Goal: Task Accomplishment & Management: Complete application form

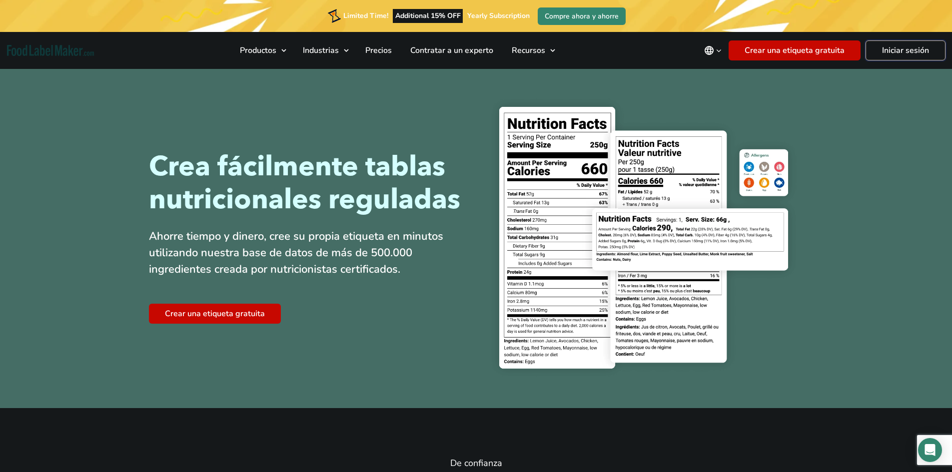
click at [899, 50] on link "Iniciar sesión" at bounding box center [905, 50] width 80 height 20
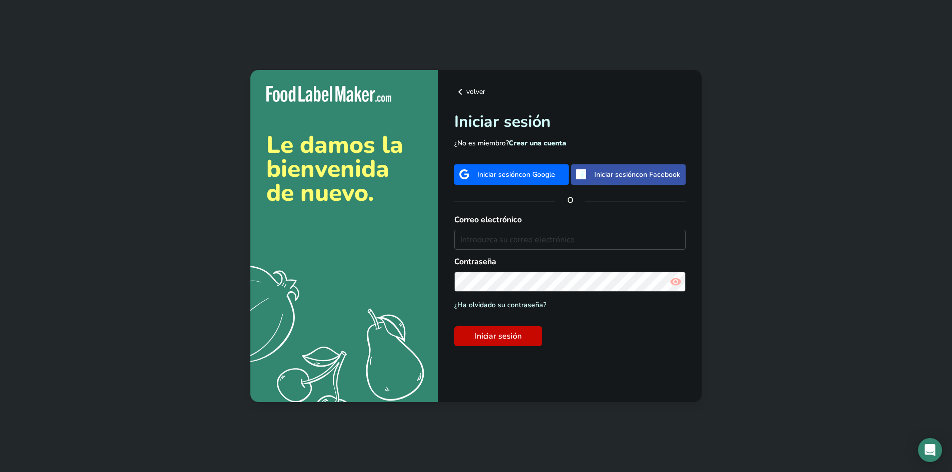
click at [488, 157] on div "volver Iniciar sesión ¿No es miembro? Crear una cuenta Iniciar sesión con Googl…" at bounding box center [569, 236] width 263 height 333
click at [498, 168] on div "Iniciar sesión con Google" at bounding box center [511, 174] width 114 height 20
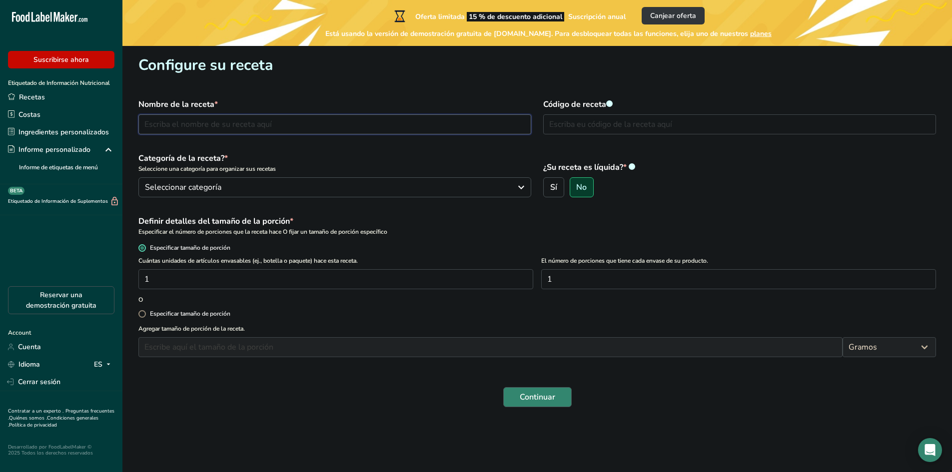
click at [261, 115] on input "text" at bounding box center [334, 124] width 393 height 20
click at [287, 184] on div "Seleccionar categoría" at bounding box center [332, 187] width 374 height 12
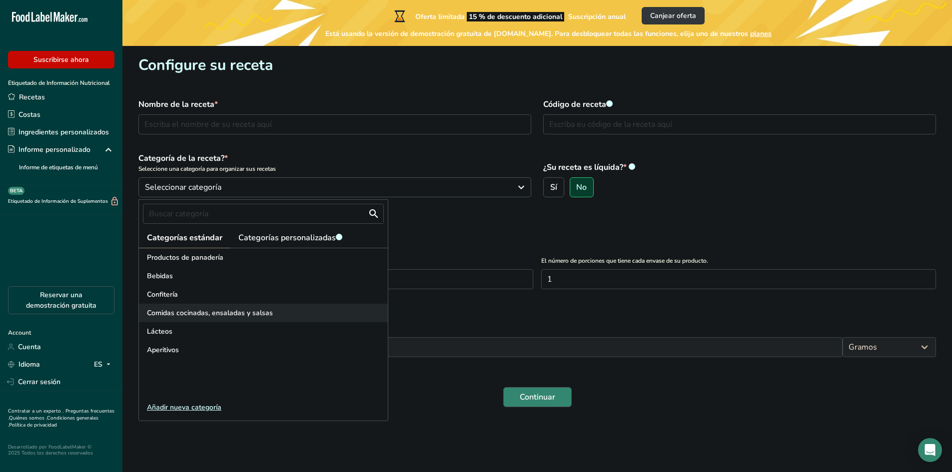
click at [199, 306] on div "Comidas cocinadas, ensaladas y salsas" at bounding box center [263, 313] width 249 height 18
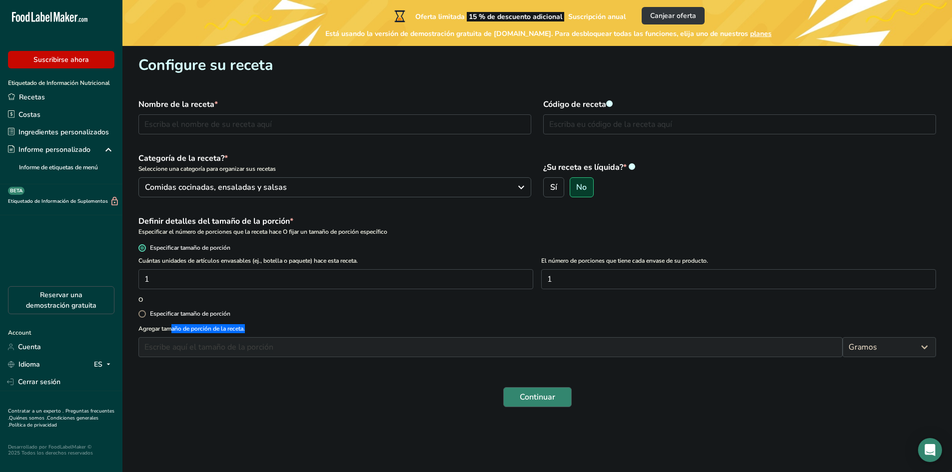
click at [199, 306] on div "Especificar tamaño de porción" at bounding box center [536, 314] width 809 height 20
click at [218, 120] on input "text" at bounding box center [334, 124] width 393 height 20
type input "Carne Oreada Picante"
click at [550, 126] on input "text" at bounding box center [739, 124] width 393 height 20
click at [180, 285] on input "1" at bounding box center [335, 279] width 395 height 20
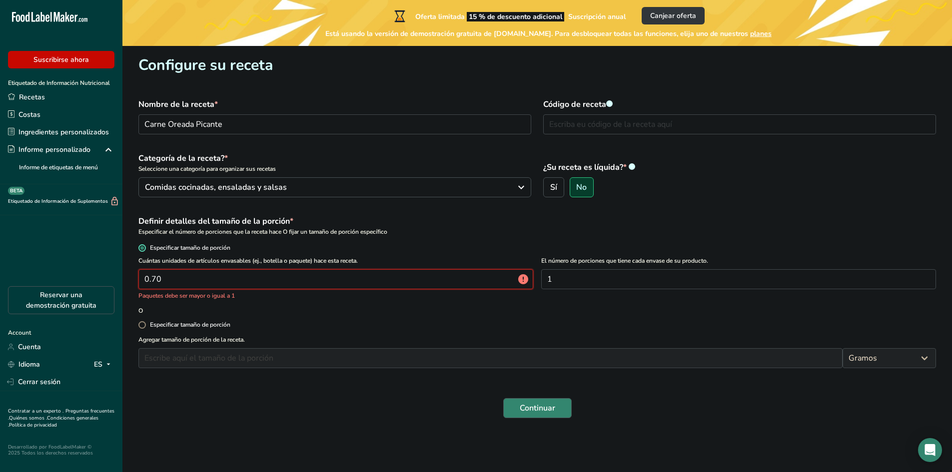
click at [222, 279] on input "0.70" at bounding box center [335, 279] width 395 height 20
drag, startPoint x: 255, startPoint y: 287, endPoint x: 51, endPoint y: 271, distance: 204.0
click at [51, 271] on div ".a-20{fill:#fff;} Suscribirse ahora Etiquetado de Información Nutricional Recet…" at bounding box center [476, 236] width 952 height 472
type input "1"
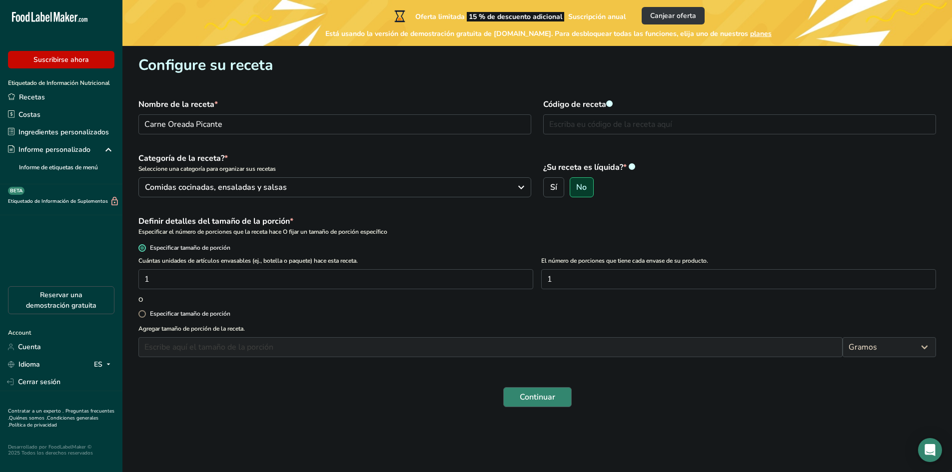
click at [141, 250] on span at bounding box center [141, 247] width 7 height 7
click at [141, 250] on input "Especificar tamaño de porción" at bounding box center [141, 248] width 6 height 6
click at [141, 250] on span at bounding box center [141, 247] width 7 height 7
click at [141, 250] on input "Especificar tamaño de porción" at bounding box center [141, 248] width 6 height 6
click at [662, 275] on input "1" at bounding box center [738, 279] width 395 height 20
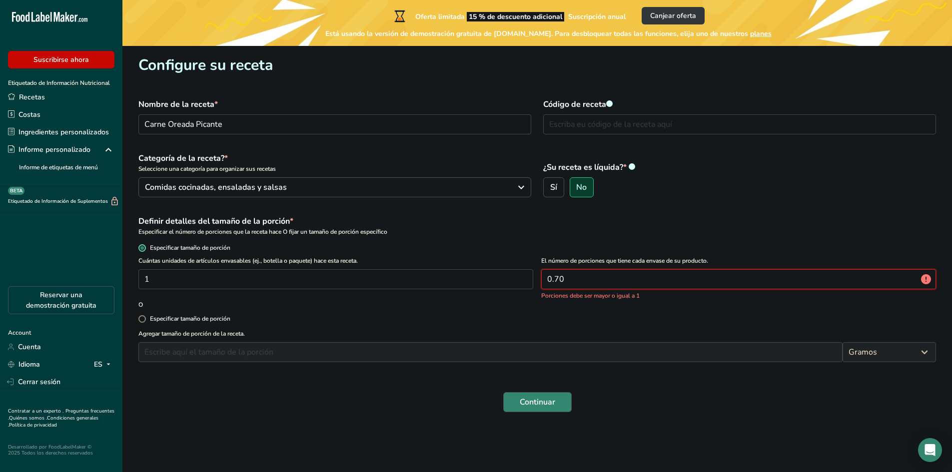
type input "0.70"
click at [782, 199] on div "¿Su receta es líquida? * .a-a{fill:#347362;}.b-a{fill:#fff;} Sí No" at bounding box center [739, 174] width 405 height 57
click at [474, 278] on div "Cuántas unidades de artículos envasables (ej., botella o paquete) hace esta rec…" at bounding box center [536, 278] width 809 height 44
click at [550, 270] on input "number" at bounding box center [738, 279] width 395 height 20
click at [545, 306] on form "Nombre de la receta * Carne Oreada Picante Código de receta .a-a{fill:#347362;}…" at bounding box center [536, 255] width 809 height 326
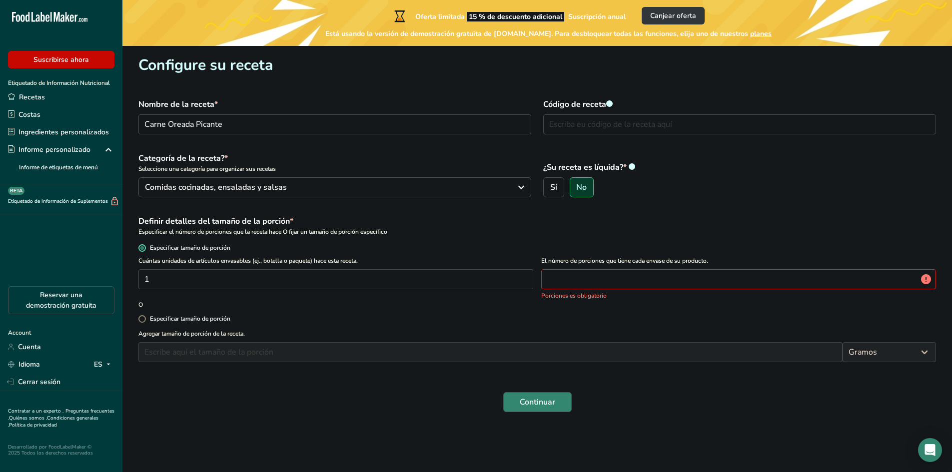
click at [702, 227] on div "Definir detalles del tamaño de la porción *" at bounding box center [536, 221] width 797 height 12
click at [640, 277] on input "number" at bounding box center [738, 279] width 395 height 20
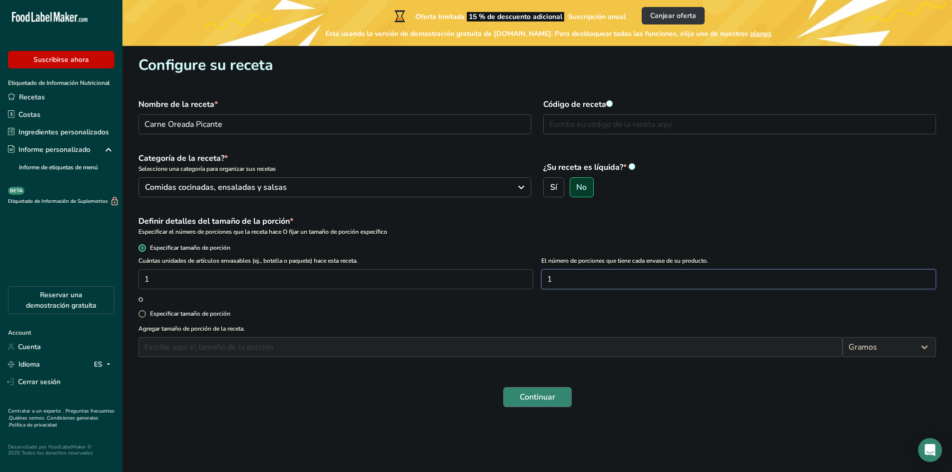
type input "1"
click at [550, 400] on span "Continuar" at bounding box center [537, 397] width 35 height 12
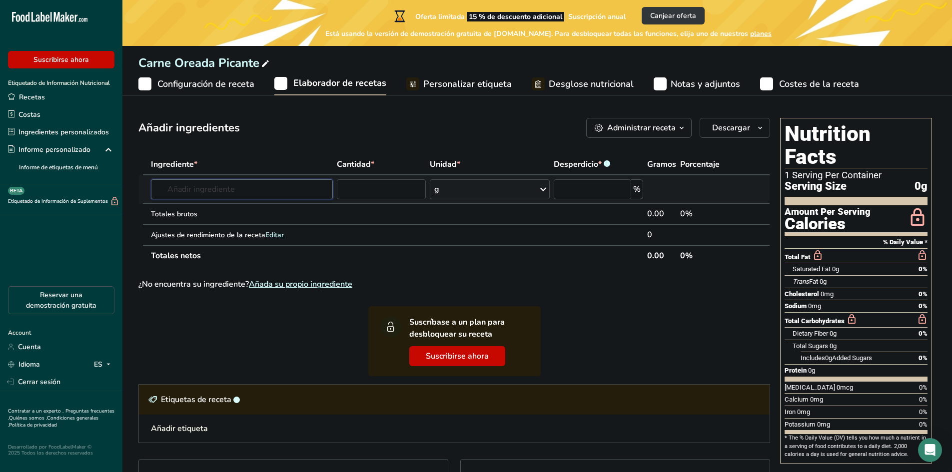
click at [214, 195] on input "text" at bounding box center [241, 189] width 181 height 20
